Goal: Find specific page/section: Find specific page/section

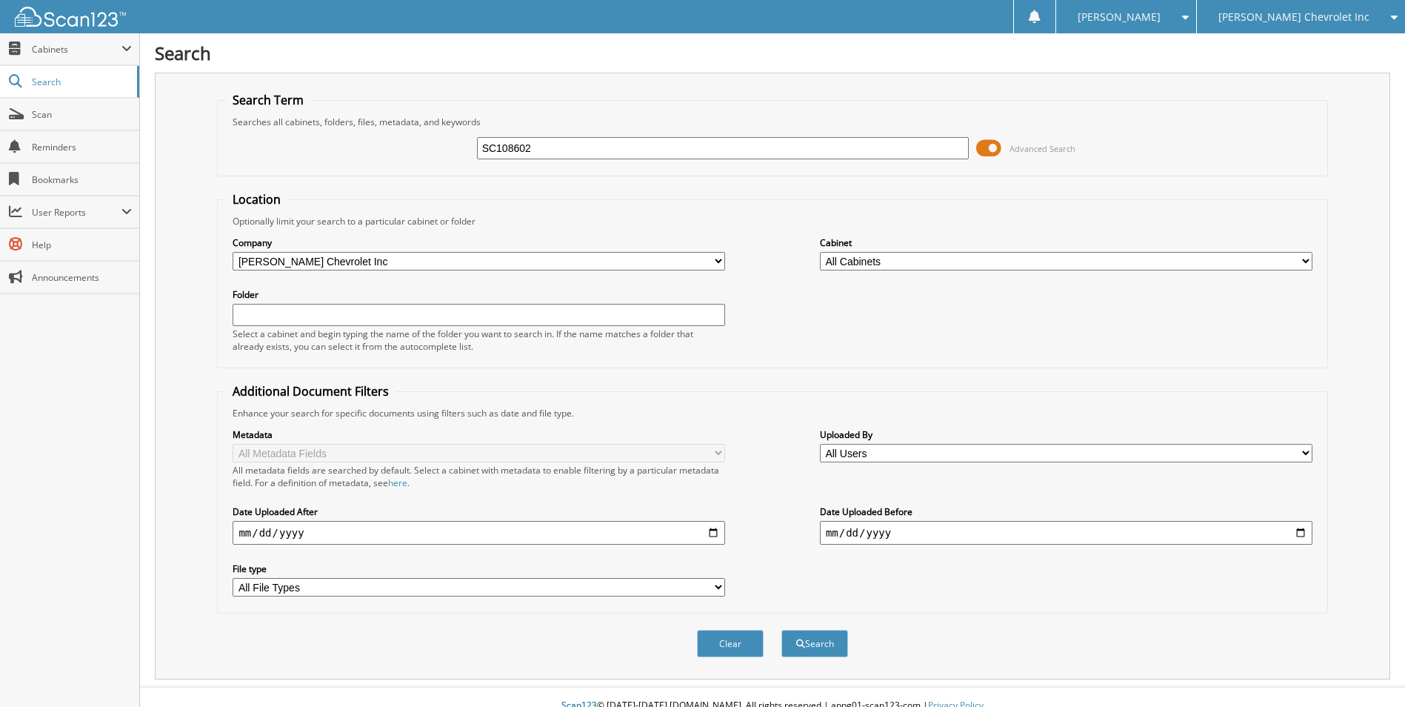
type input "SC108602"
click at [781, 630] on button "Search" at bounding box center [814, 643] width 67 height 27
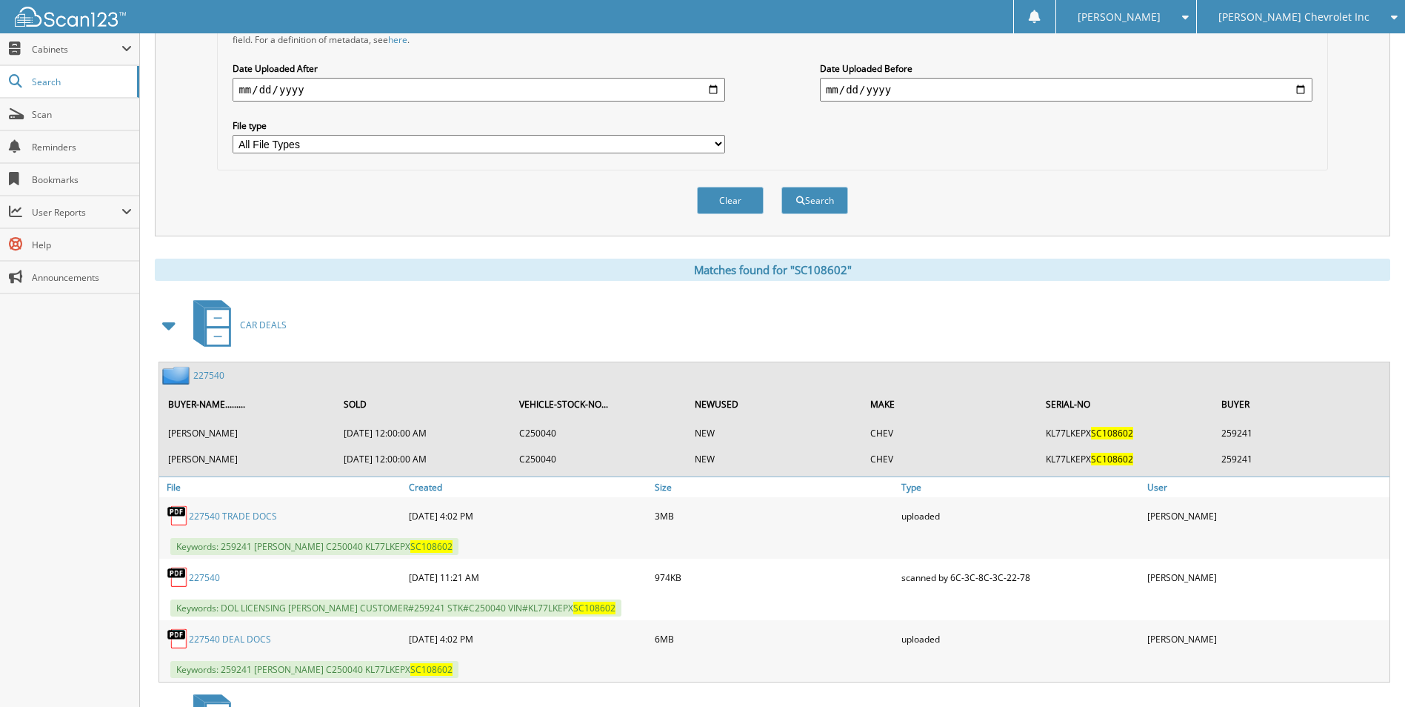
scroll to position [593, 0]
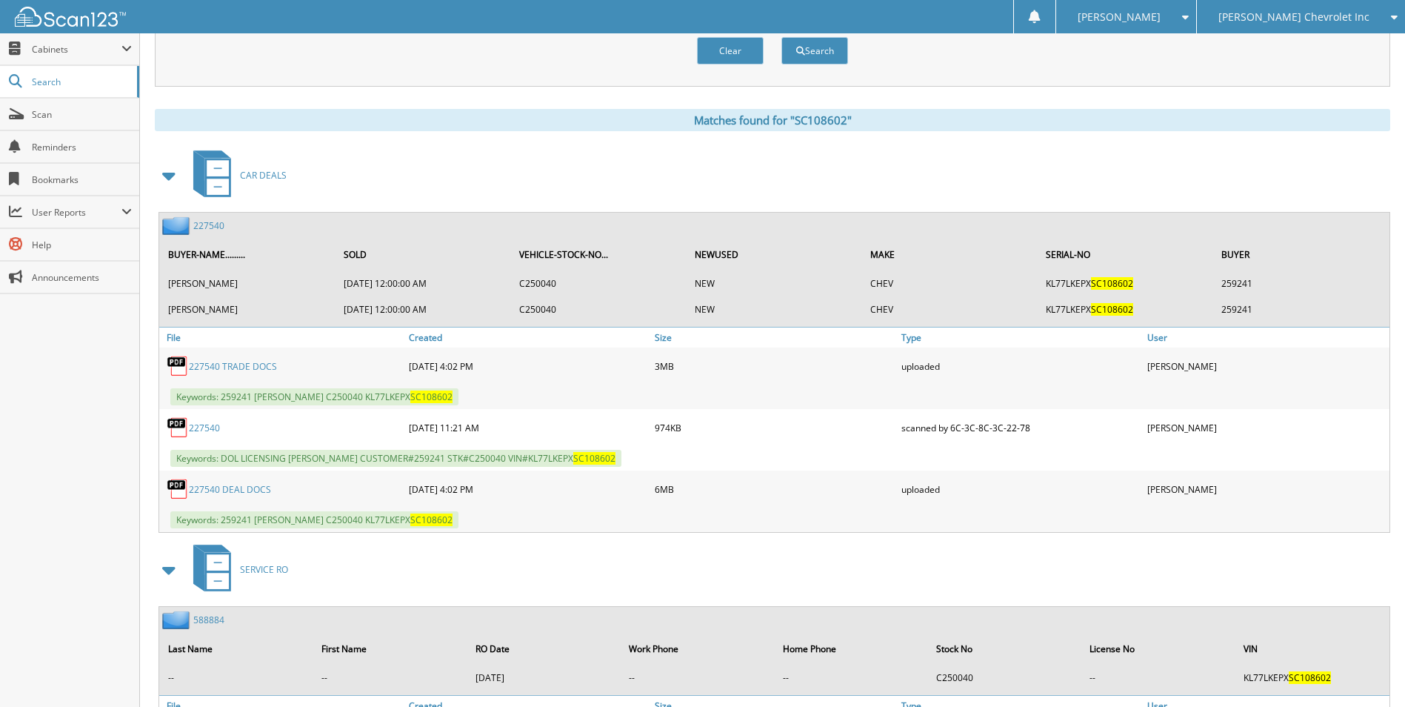
click at [212, 227] on link "227540" at bounding box center [208, 225] width 31 height 13
